Goal: Find specific page/section: Find specific page/section

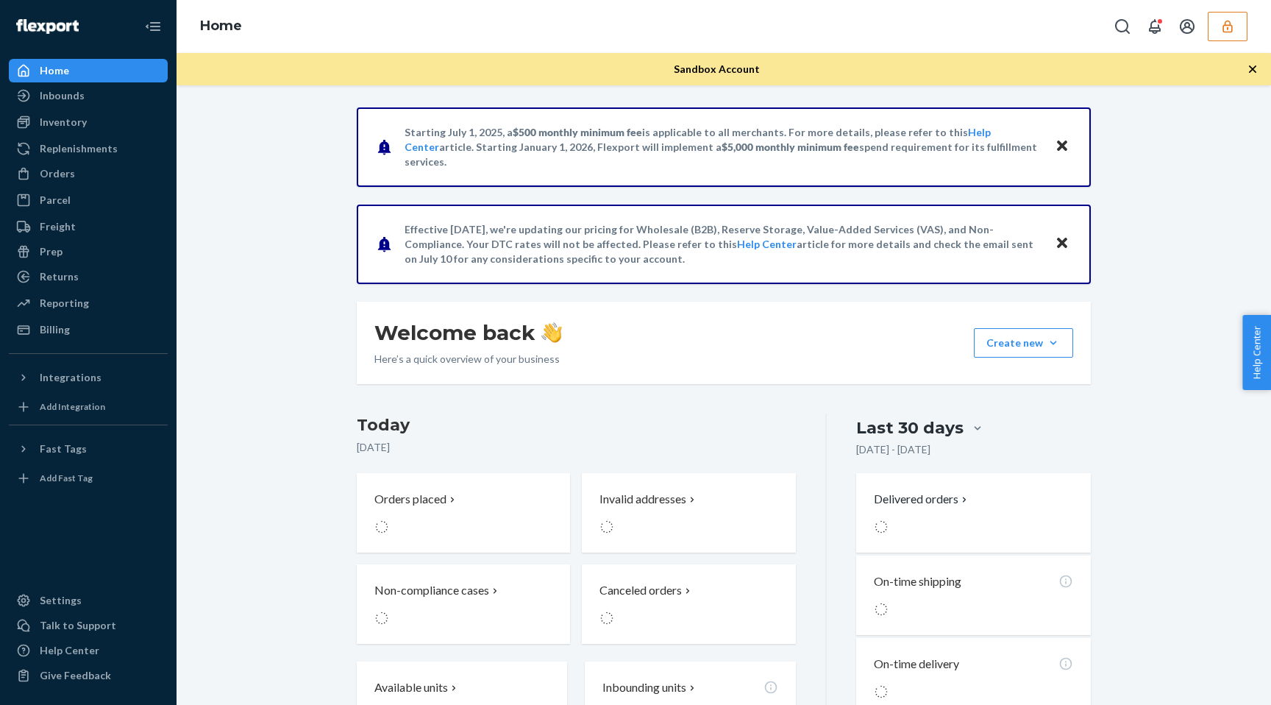
click at [1236, 29] on button "button" at bounding box center [1228, 26] width 40 height 29
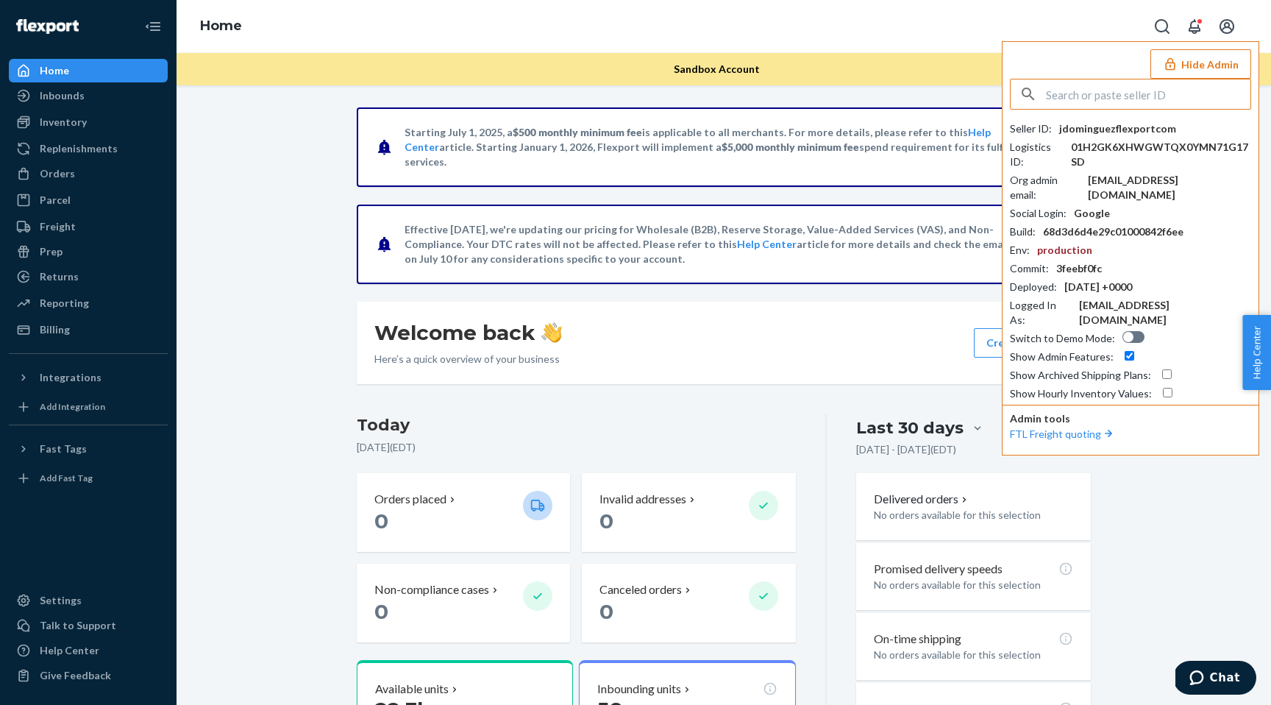
click at [1137, 88] on input "text" at bounding box center [1148, 93] width 205 height 29
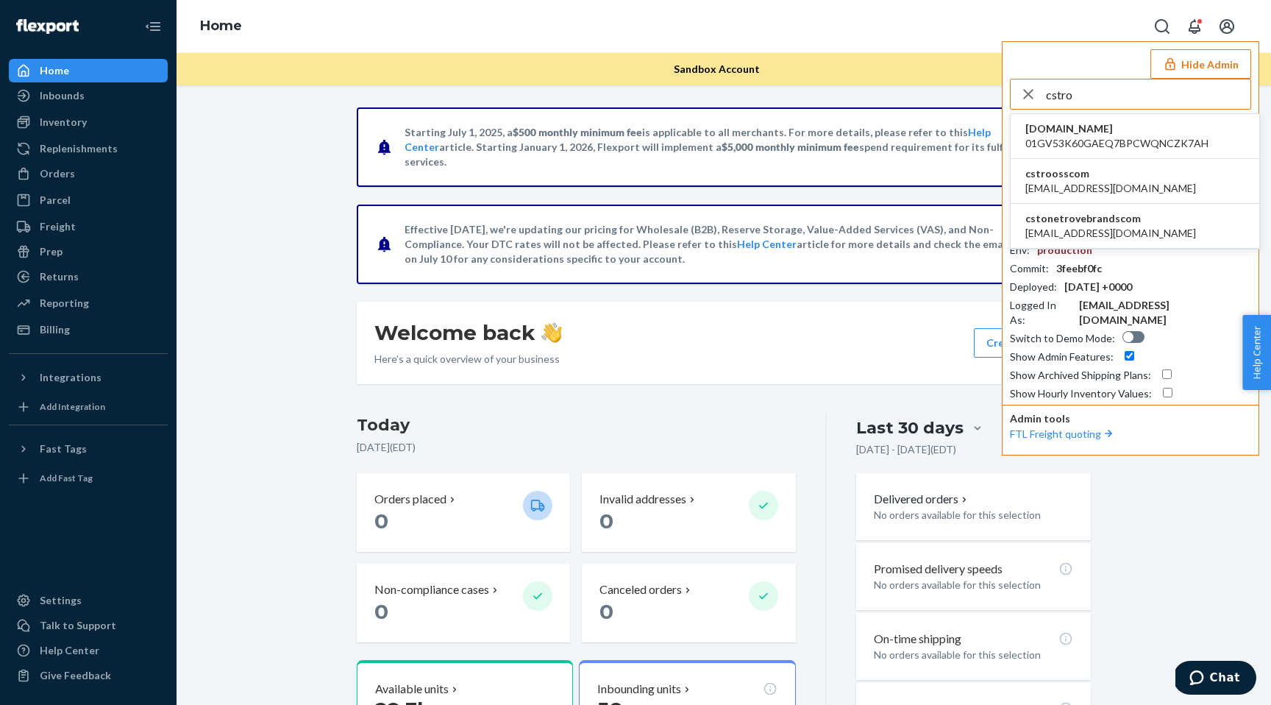
type input "cstro"
copy span "cstonetrovebrandscom"
drag, startPoint x: 1135, startPoint y: 217, endPoint x: 1024, endPoint y: 222, distance: 110.5
click at [1024, 222] on li "cstonetrovebrandscom [EMAIL_ADDRESS][DOMAIN_NAME]" at bounding box center [1135, 226] width 249 height 45
